Goal: Task Accomplishment & Management: Manage account settings

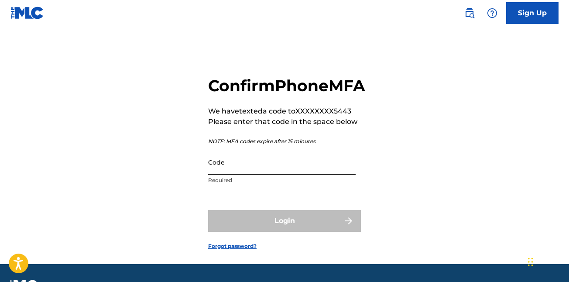
click at [248, 175] on input "Code" at bounding box center [282, 162] width 148 height 25
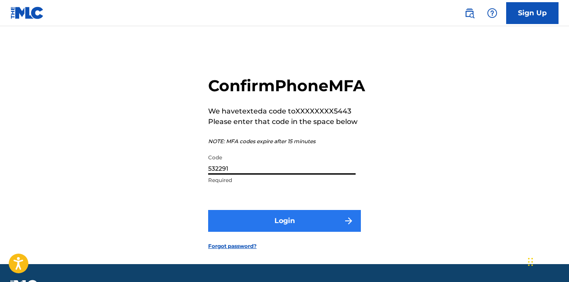
type input "532291"
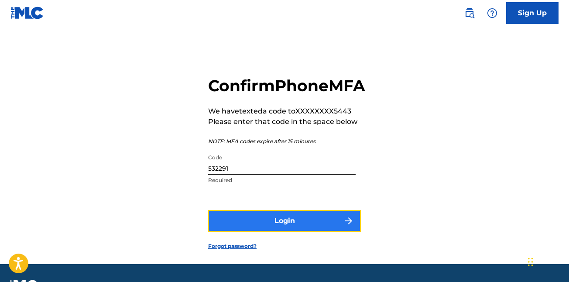
click at [263, 232] on button "Login" at bounding box center [284, 221] width 153 height 22
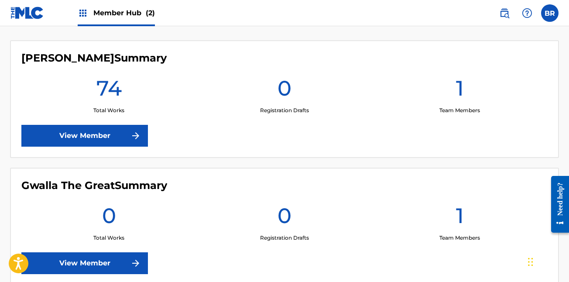
scroll to position [277, 0]
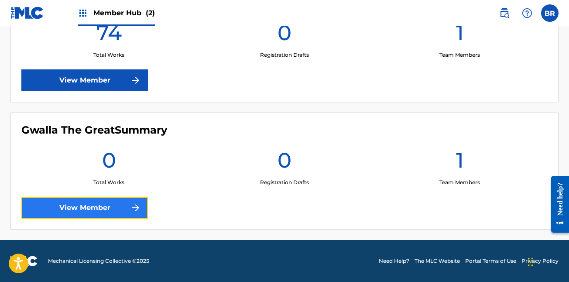
click at [109, 210] on link "View Member" at bounding box center [84, 208] width 127 height 22
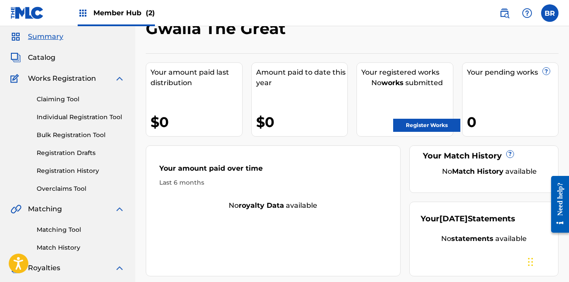
scroll to position [30, 0]
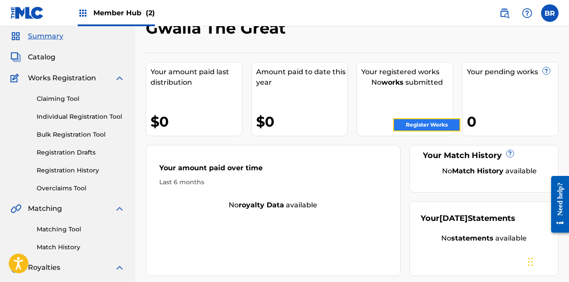
click at [414, 127] on link "Register Works" at bounding box center [426, 124] width 67 height 13
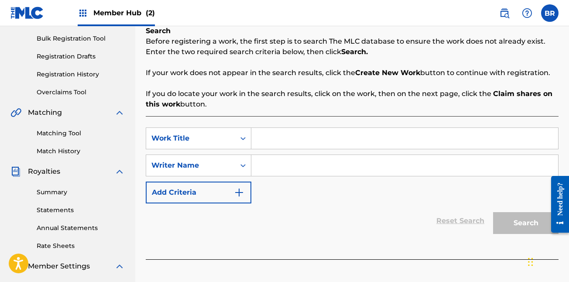
scroll to position [123, 0]
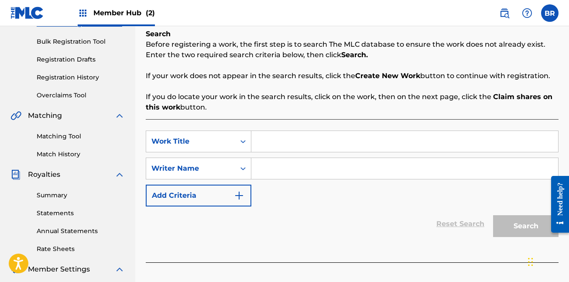
click at [313, 141] on input "Search Form" at bounding box center [404, 141] width 307 height 21
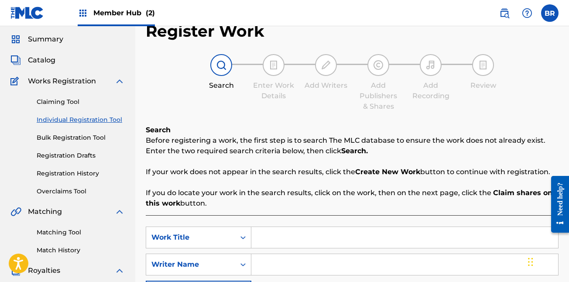
scroll to position [0, 0]
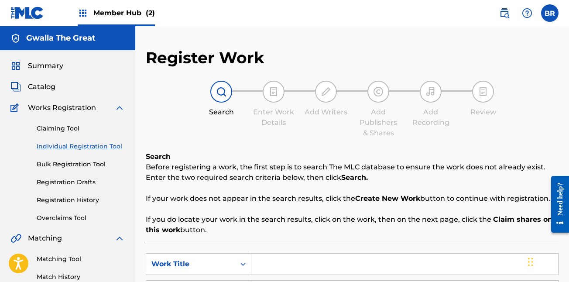
click at [123, 18] on span "Member Hub (2)" at bounding box center [124, 13] width 62 height 10
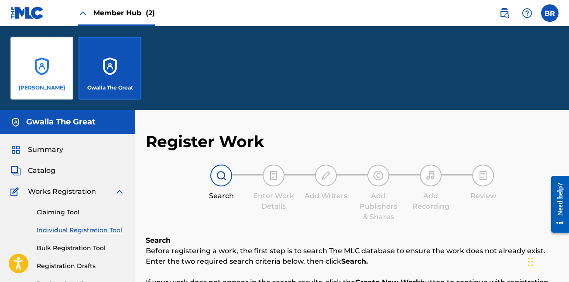
click at [42, 73] on div "[PERSON_NAME]" at bounding box center [41, 68] width 63 height 63
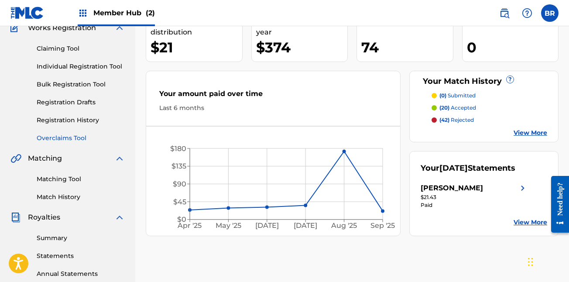
scroll to position [80, 0]
click at [526, 134] on link "View More" at bounding box center [531, 132] width 34 height 9
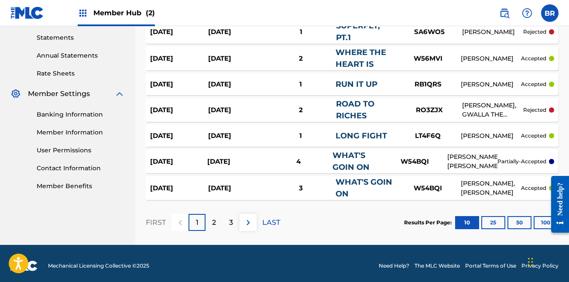
scroll to position [303, 0]
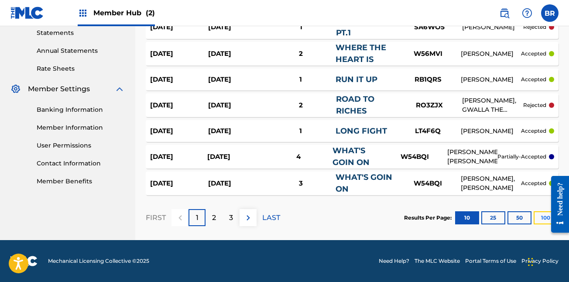
click at [541, 216] on button "100" at bounding box center [546, 217] width 24 height 13
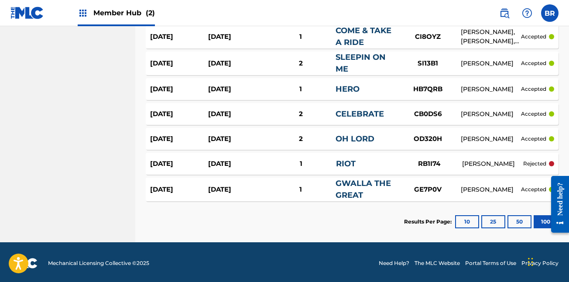
scroll to position [1930, 0]
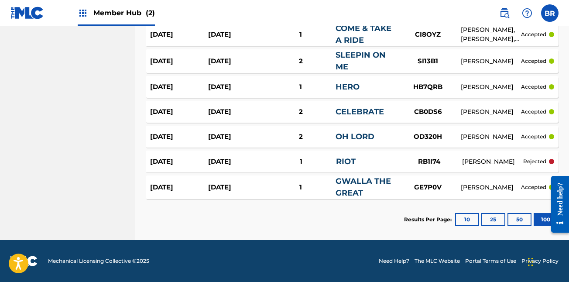
click at [346, 161] on link "RIOT" at bounding box center [346, 162] width 20 height 10
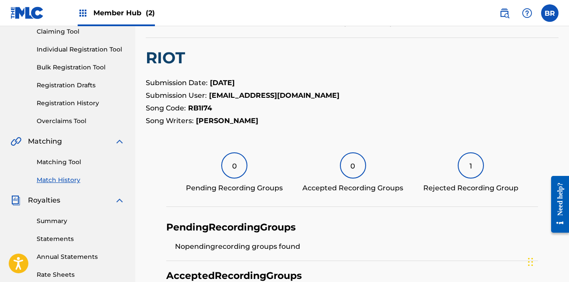
scroll to position [96, 0]
click at [470, 163] on div "1" at bounding box center [471, 166] width 26 height 26
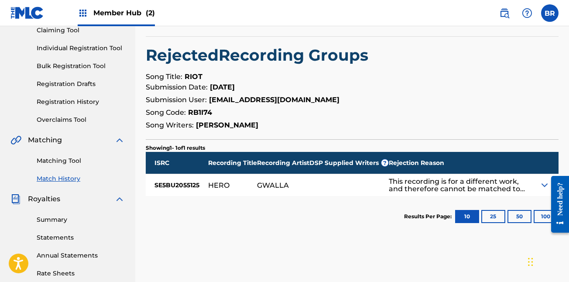
scroll to position [99, 0]
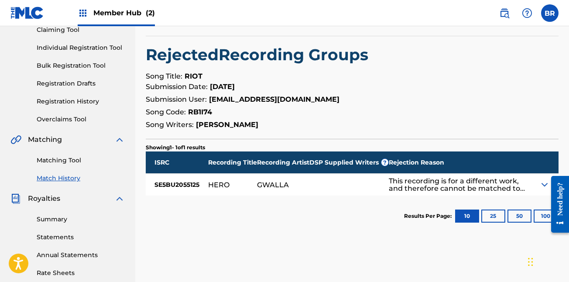
click at [542, 182] on img at bounding box center [544, 184] width 10 height 10
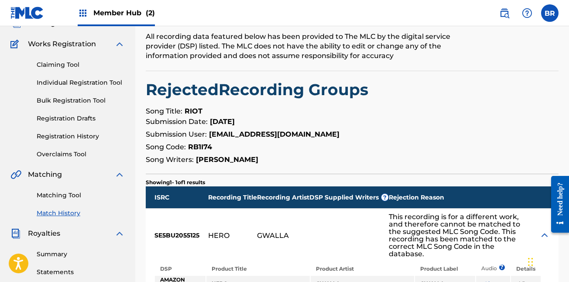
scroll to position [0, 0]
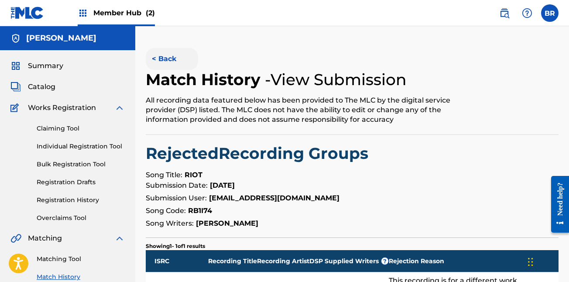
click at [161, 55] on button "< Back" at bounding box center [172, 59] width 52 height 22
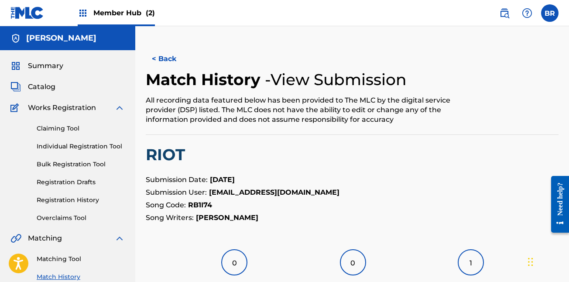
scroll to position [96, 0]
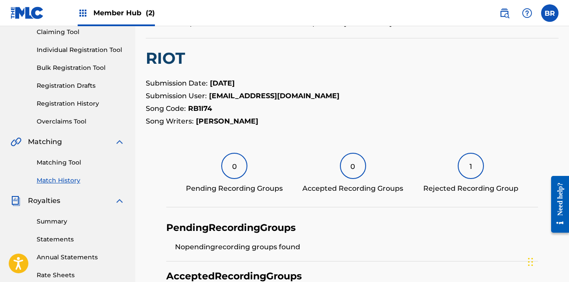
click at [118, 7] on div "Member Hub (2)" at bounding box center [116, 13] width 77 height 26
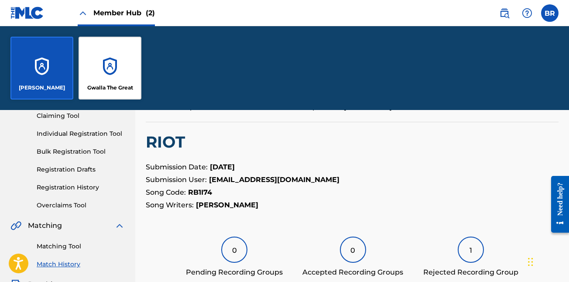
scroll to position [180, 0]
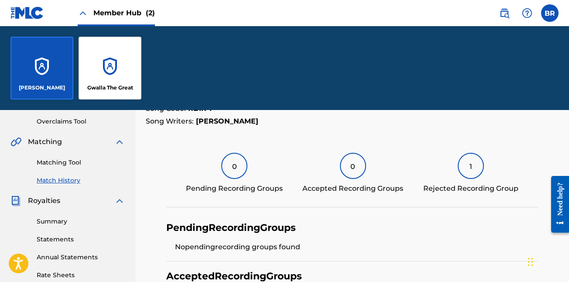
click at [176, 82] on div "[PERSON_NAME] The Great" at bounding box center [284, 68] width 569 height 84
click at [182, 145] on div "< Back Match History - View Submission All recording data featured below has be…" at bounding box center [352, 155] width 413 height 406
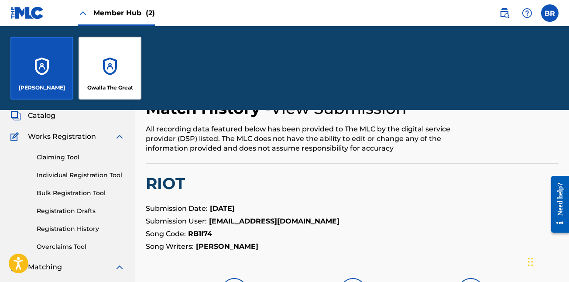
scroll to position [0, 0]
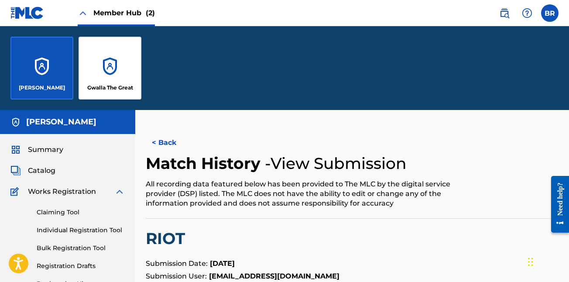
click at [86, 15] on img at bounding box center [83, 13] width 10 height 10
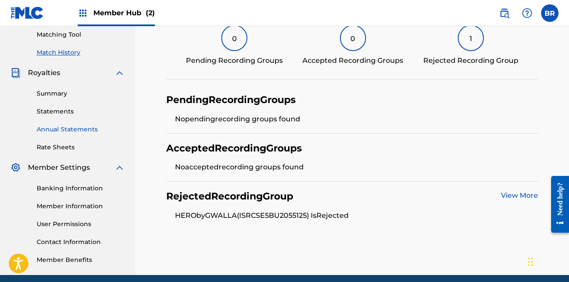
scroll to position [225, 0]
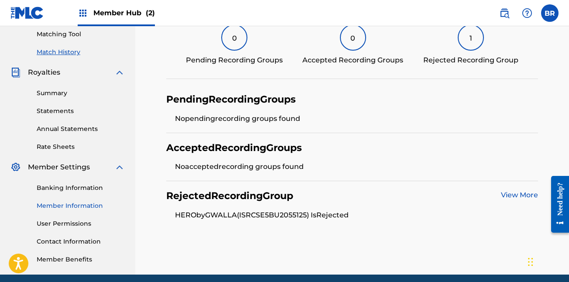
click at [67, 207] on link "Member Information" at bounding box center [81, 205] width 88 height 9
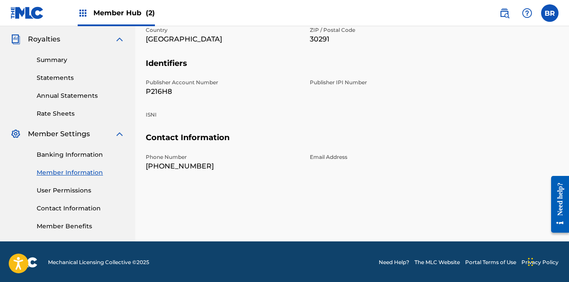
scroll to position [259, 0]
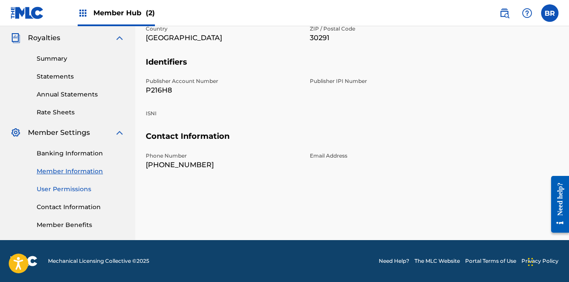
click at [64, 188] on link "User Permissions" at bounding box center [81, 189] width 88 height 9
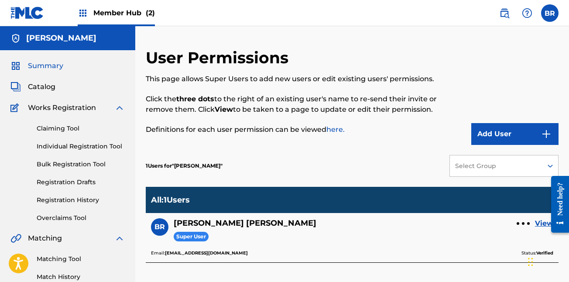
click at [20, 69] on img at bounding box center [15, 66] width 10 height 10
